Goal: Find specific page/section: Find specific page/section

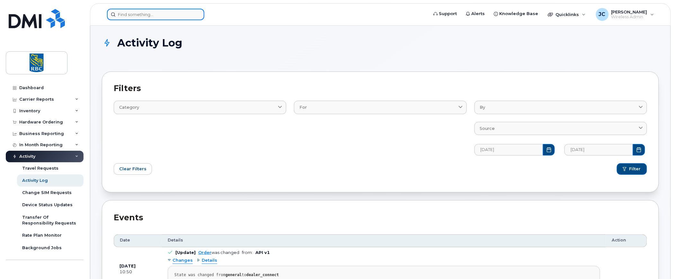
drag, startPoint x: 0, startPoint y: 0, endPoint x: 167, endPoint y: 14, distance: 168.0
click at [167, 14] on input at bounding box center [155, 15] width 97 height 12
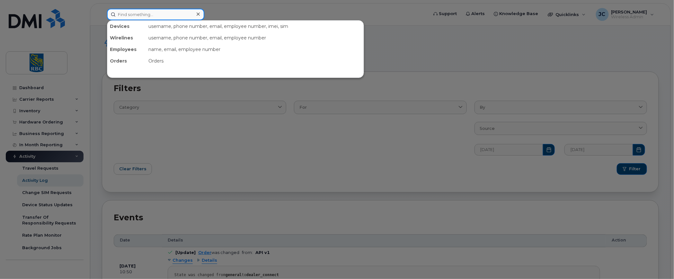
paste input "[PHONE_NUMBER]"
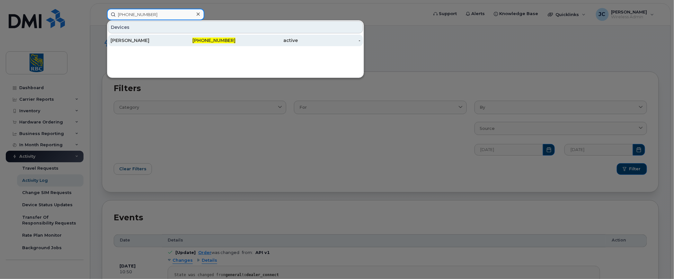
type input "[PHONE_NUMBER]"
click at [123, 38] on div "[PERSON_NAME]" at bounding box center [142, 40] width 63 height 6
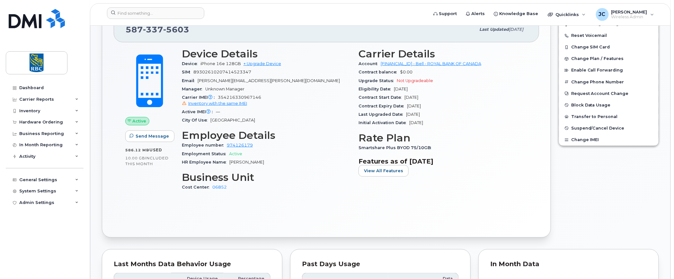
scroll to position [247, 0]
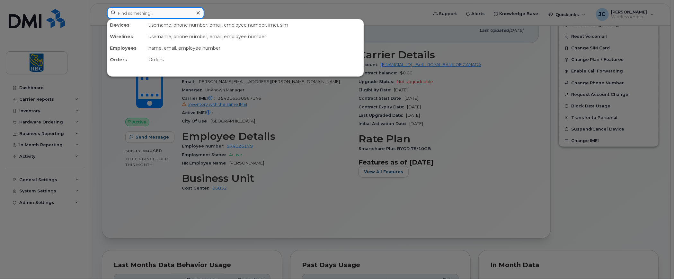
click at [173, 11] on input at bounding box center [155, 13] width 97 height 12
paste input "5062717128"
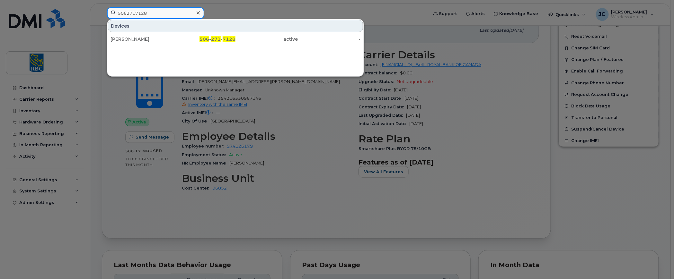
type input "5062717128"
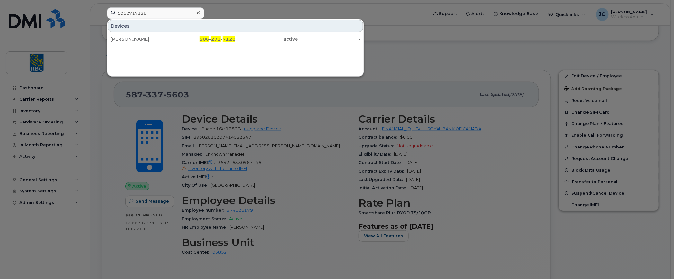
click at [507, 153] on div at bounding box center [337, 139] width 674 height 279
